Goal: Information Seeking & Learning: Find specific page/section

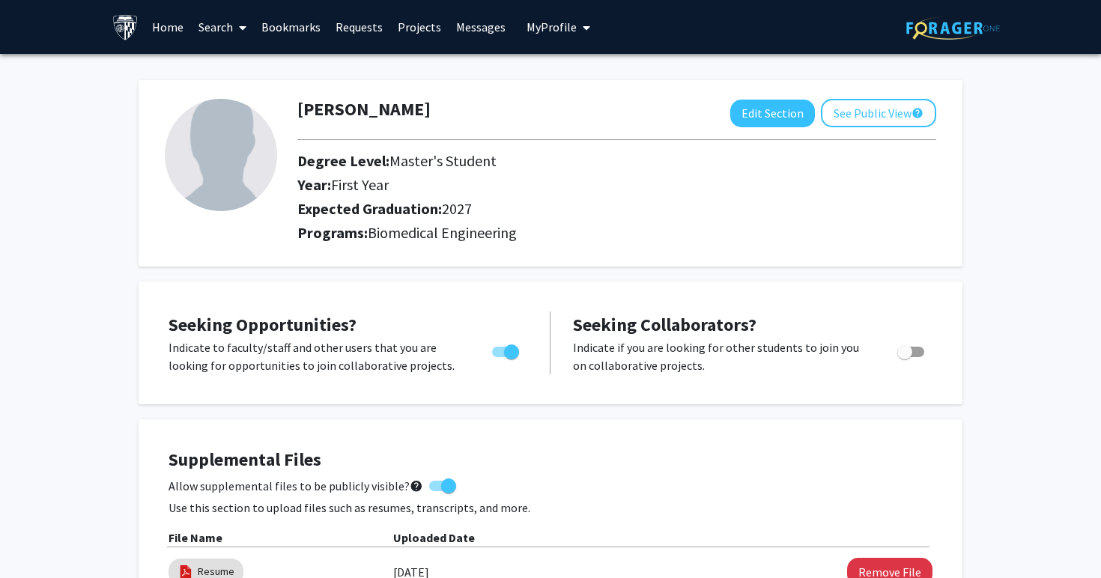
click at [175, 31] on link "Home" at bounding box center [168, 27] width 46 height 52
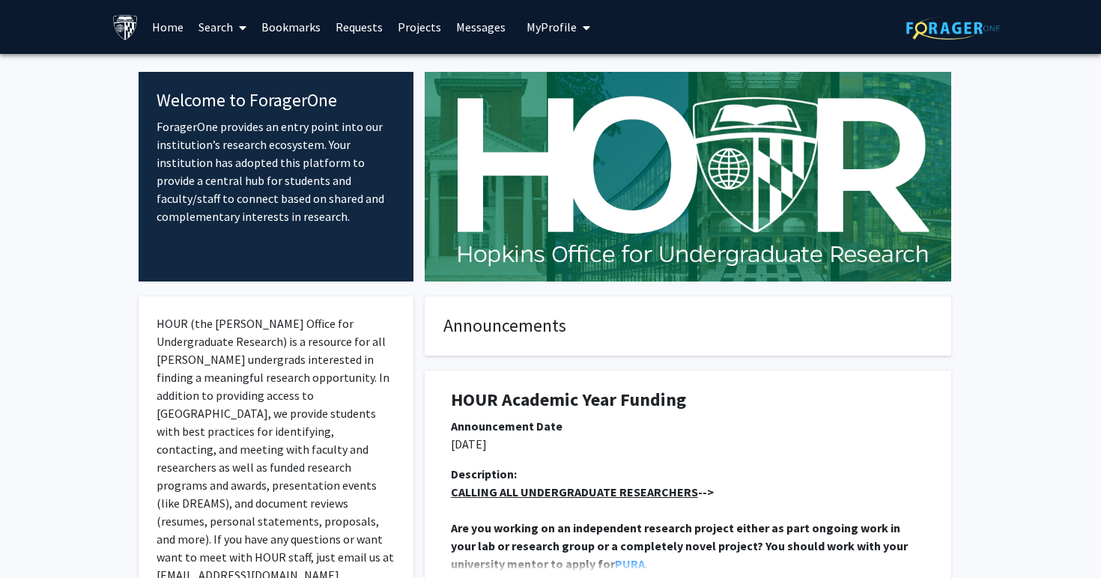
click at [222, 34] on link "Search" at bounding box center [222, 27] width 63 height 52
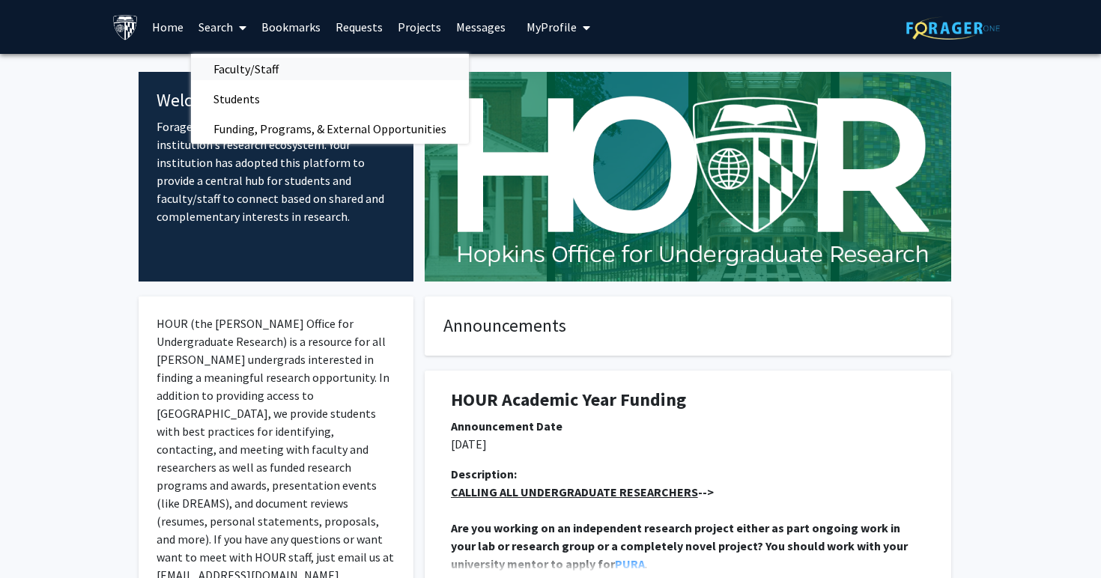
click at [248, 63] on span "Faculty/Staff" at bounding box center [246, 69] width 110 height 30
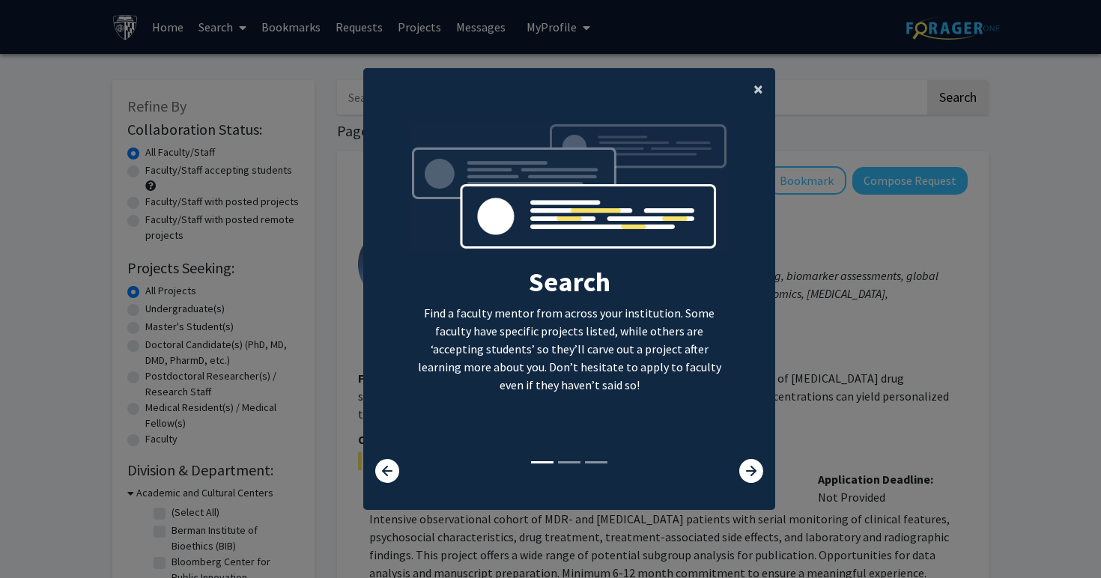
click at [757, 81] on span "×" at bounding box center [758, 88] width 10 height 23
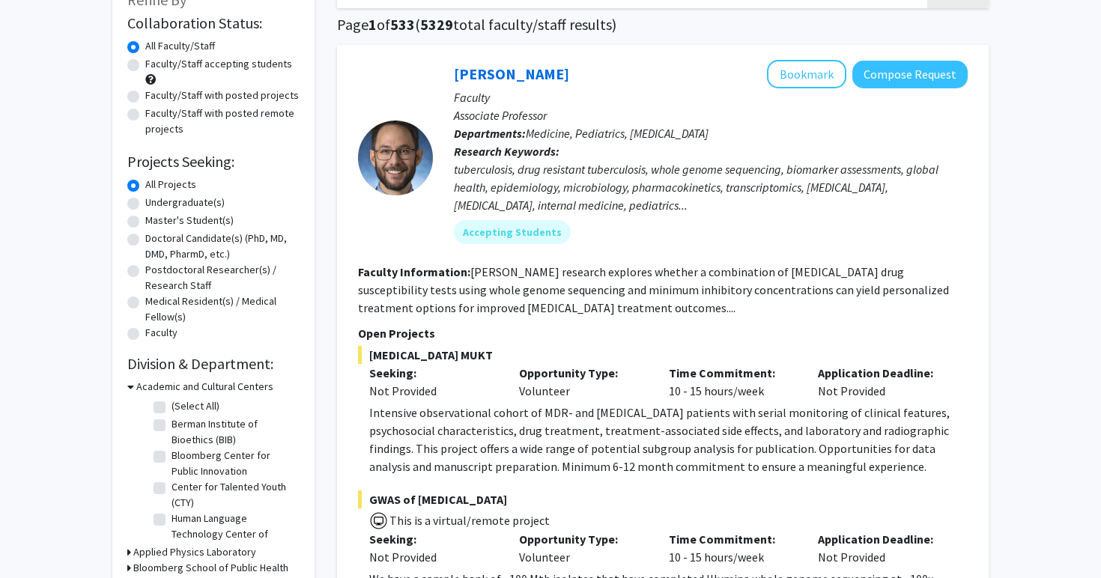
scroll to position [107, 0]
click at [145, 220] on label "Master's Student(s)" at bounding box center [189, 220] width 88 height 16
click at [145, 220] on input "Master's Student(s)" at bounding box center [150, 217] width 10 height 10
radio input "true"
